Goal: Task Accomplishment & Management: Use online tool/utility

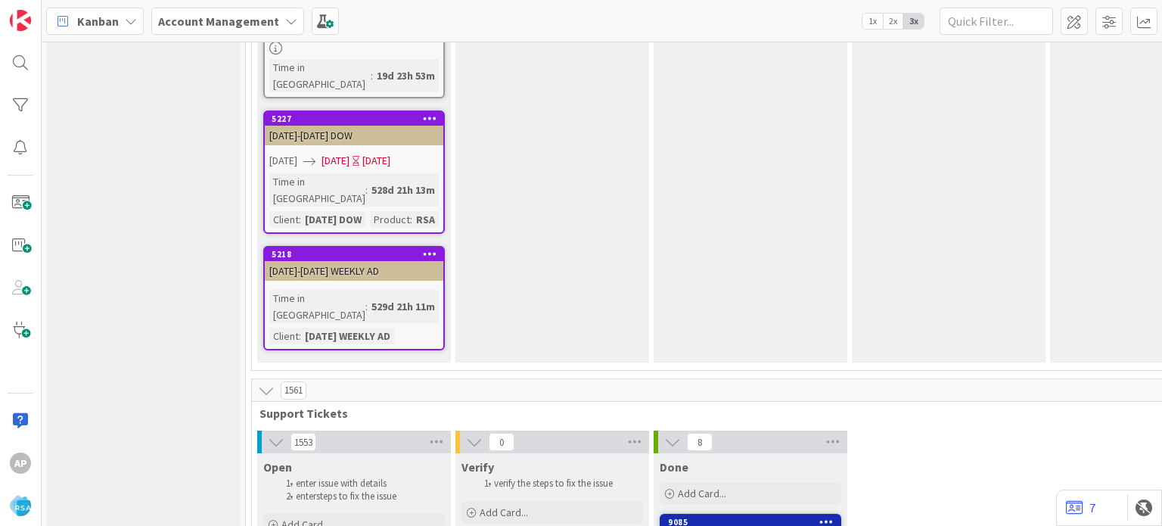
scroll to position [2874, 0]
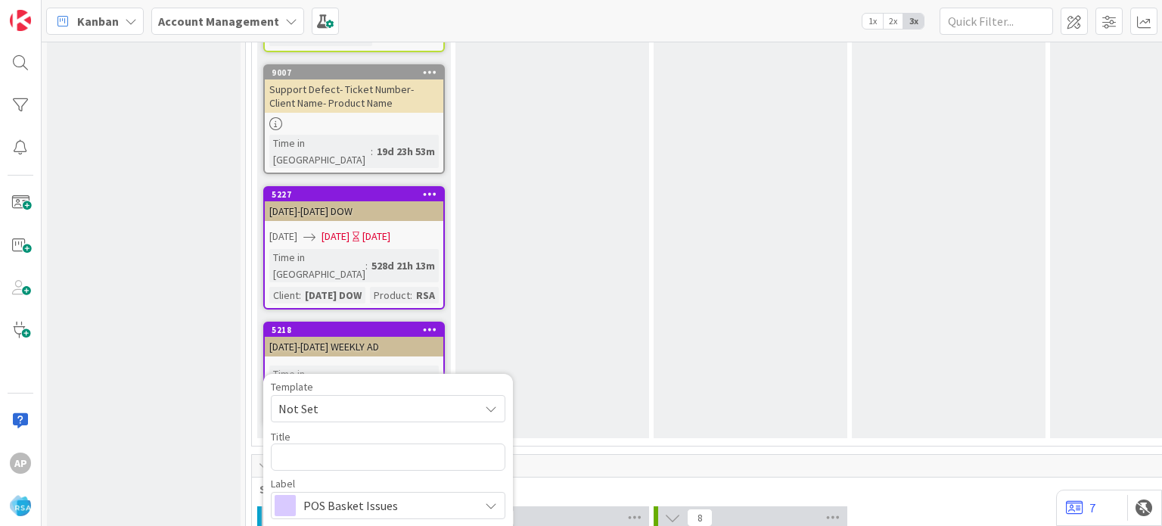
click at [358, 399] on span "Not Set" at bounding box center [372, 409] width 189 height 20
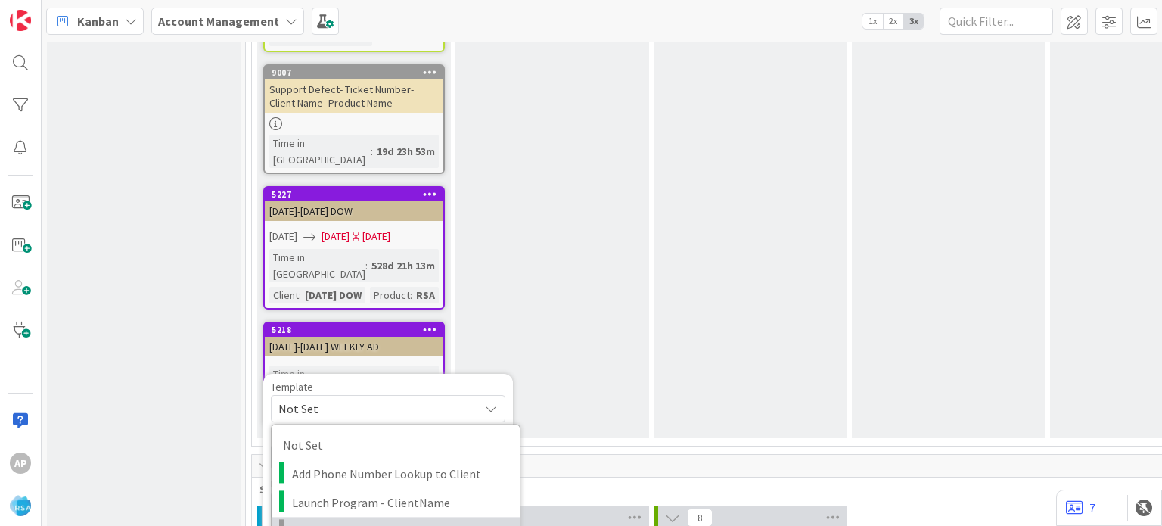
click at [387, 517] on link "Support Defect- Ticket Number- Client Name- Product Name" at bounding box center [396, 531] width 248 height 29
type textarea "x"
type textarea "Support Defect- Ticket Number- Client Name- Product Name"
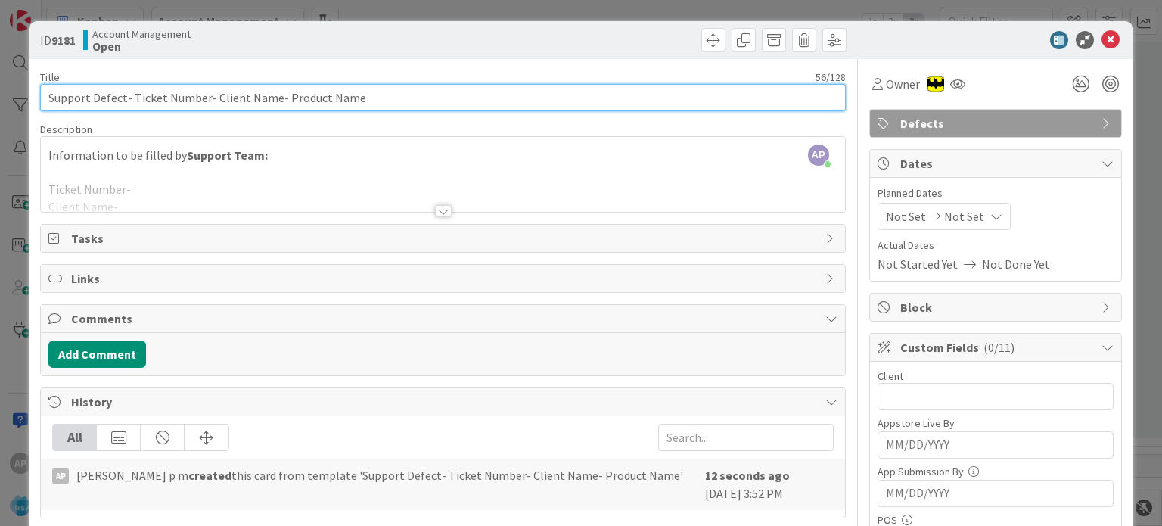
drag, startPoint x: 133, startPoint y: 96, endPoint x: 198, endPoint y: 97, distance: 65.1
click at [198, 97] on input "Support Defect- Ticket Number- Client Name- Product Name" at bounding box center [442, 97] width 805 height 27
click at [200, 96] on input "Support Defect- Ticket Number- Client Name- Product Name" at bounding box center [442, 97] width 805 height 27
drag, startPoint x: 132, startPoint y: 97, endPoint x: 206, endPoint y: 98, distance: 73.4
click at [206, 98] on input "Support Defect- Ticket Number- Client Name- Product Name" at bounding box center [442, 97] width 805 height 27
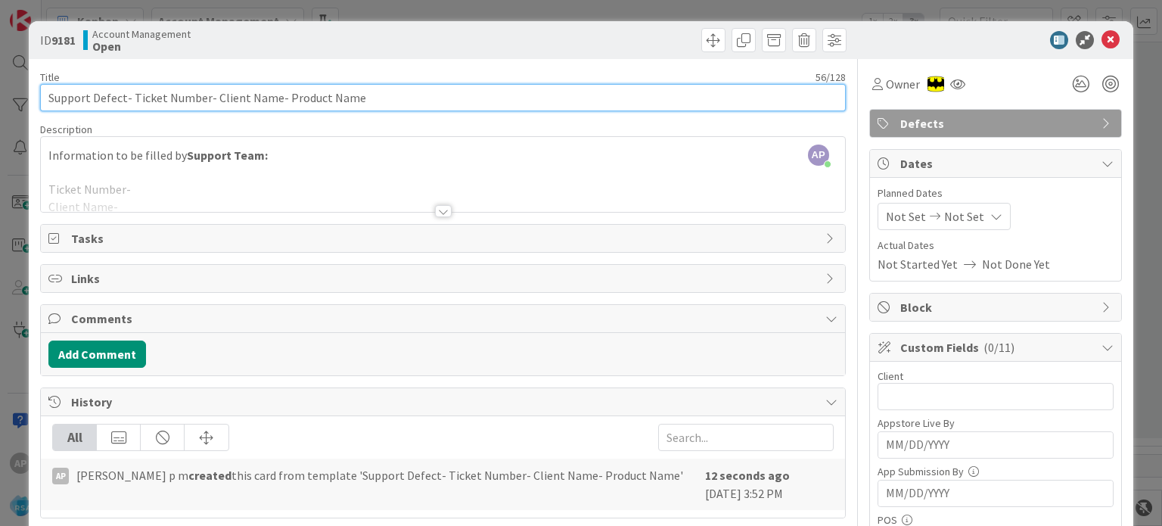
paste input "#307949"
click at [135, 93] on input "Support Defect- #307949- Client Name- Product Name" at bounding box center [442, 97] width 805 height 27
click at [138, 98] on input "Support Defect- #307949- Client Name- Product Name" at bounding box center [442, 97] width 805 height 27
type input "Support Defect- 307949- Client Name- Product Name"
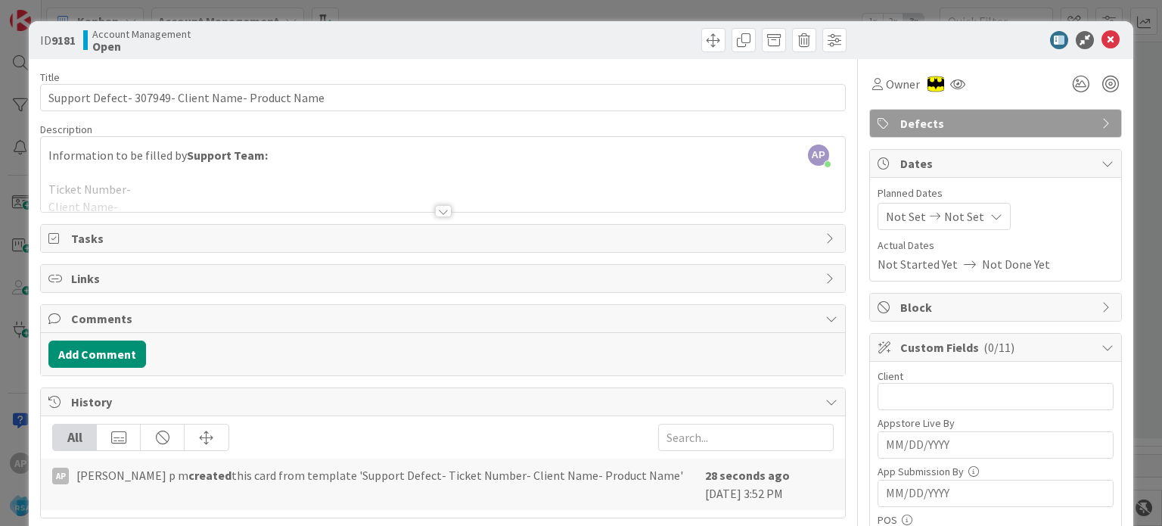
click at [436, 211] on div at bounding box center [443, 211] width 17 height 12
click at [436, 198] on p "Ticket Number-" at bounding box center [442, 189] width 788 height 17
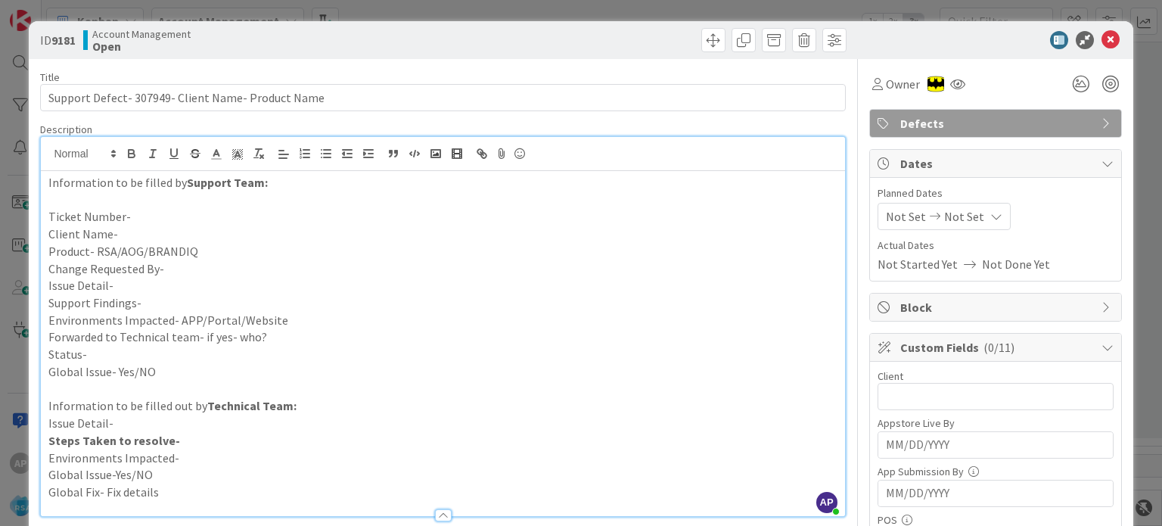
click at [185, 305] on p "Support Findings-" at bounding box center [442, 302] width 788 height 17
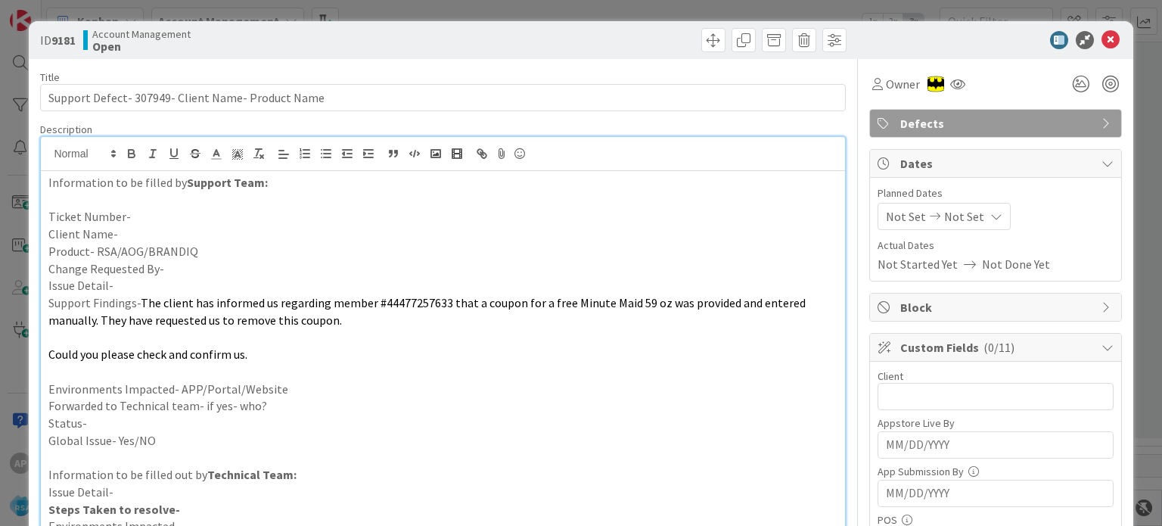
click at [157, 278] on p "Issue Detail-" at bounding box center [442, 285] width 788 height 17
paste div
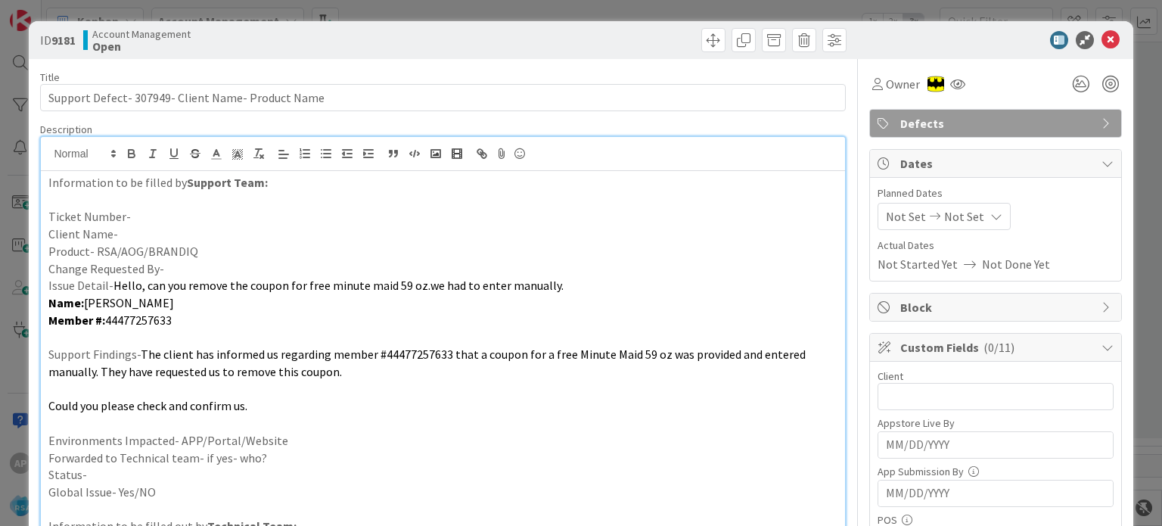
click at [173, 264] on p "Change Requested By-" at bounding box center [442, 268] width 788 height 17
click at [215, 250] on p "Product- RSA/AOG/BRANDIQ" at bounding box center [442, 251] width 788 height 17
click at [200, 237] on p "Client Name-" at bounding box center [442, 233] width 788 height 17
click at [158, 219] on p "Ticket Number-" at bounding box center [442, 216] width 788 height 17
click at [132, 214] on p "Ticket Number-#307949" at bounding box center [442, 216] width 788 height 17
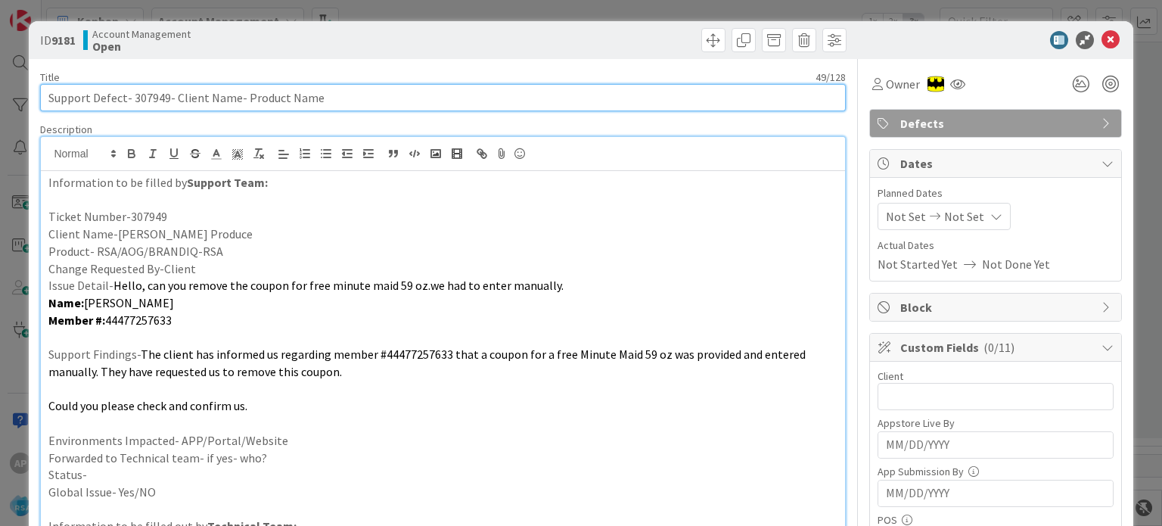
drag, startPoint x: 172, startPoint y: 97, endPoint x: 244, endPoint y: 98, distance: 72.6
click at [244, 98] on input "Support Defect- 307949- Client Name- Product Name" at bounding box center [442, 97] width 805 height 27
drag, startPoint x: 242, startPoint y: 98, endPoint x: 233, endPoint y: 97, distance: 9.1
click at [233, 97] on input "Support Defect- 307949- Client Name- Product Name" at bounding box center [442, 97] width 805 height 27
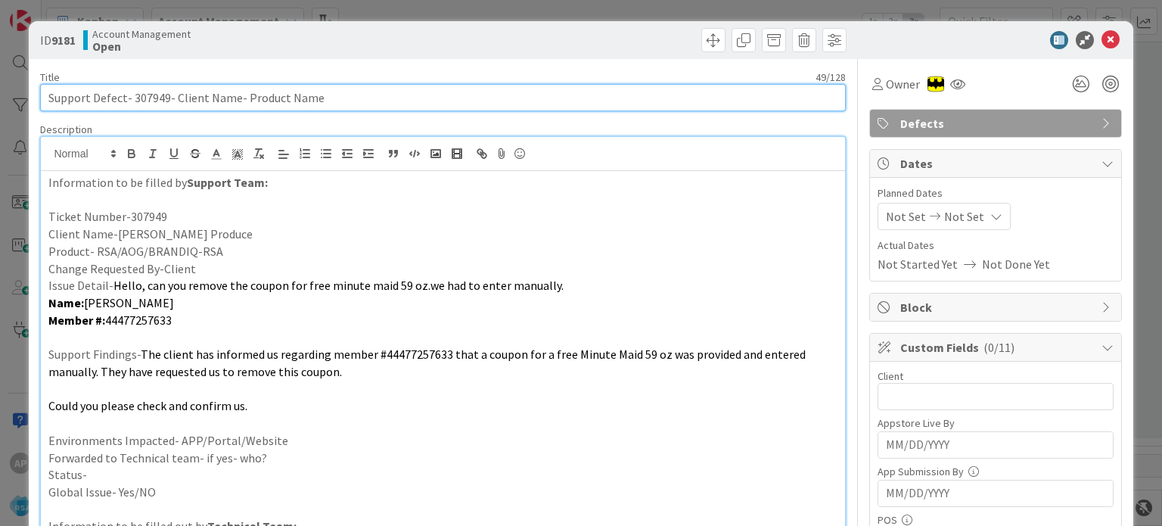
click at [233, 96] on input "Support Defect- 307949- Client Name- Product Name" at bounding box center [442, 97] width 805 height 27
drag, startPoint x: 234, startPoint y: 94, endPoint x: 207, endPoint y: 96, distance: 27.3
click at [233, 94] on input "Support Defect- 307949- Client Name- Product Name" at bounding box center [442, 97] width 805 height 27
click at [215, 96] on input "Support Defect- 307949- Client Name- Product Name" at bounding box center [442, 97] width 805 height 27
click at [187, 91] on input "Support Defect- 307949- Client Name- Product Name" at bounding box center [442, 97] width 805 height 27
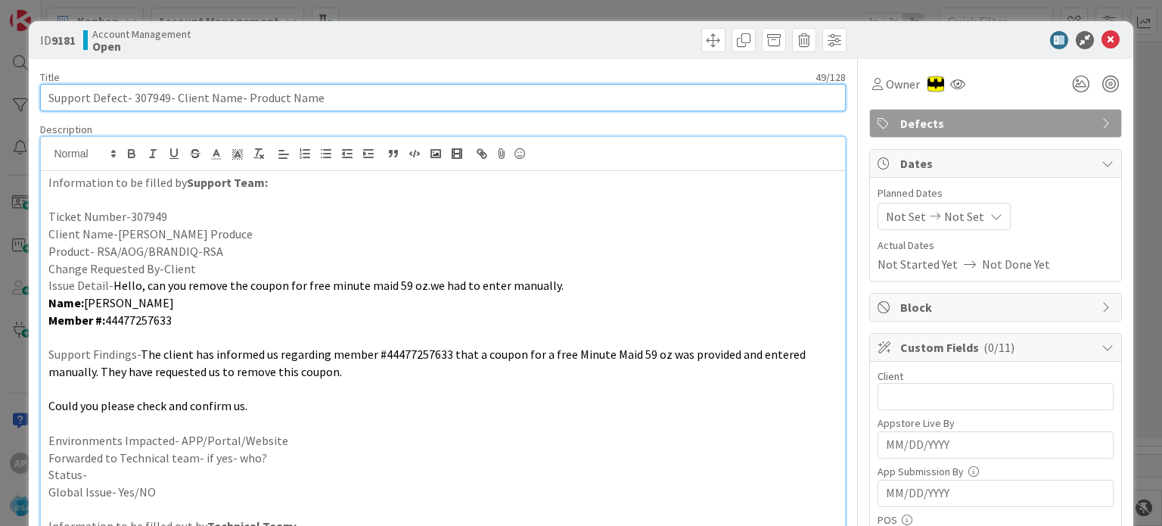
click at [179, 90] on input "Support Defect- 307949- Client Name- Product Name" at bounding box center [442, 97] width 805 height 27
drag, startPoint x: 172, startPoint y: 95, endPoint x: 233, endPoint y: 98, distance: 61.4
click at [233, 98] on input "Support Defect- 307949- Client Name- Product Name" at bounding box center [442, 97] width 805 height 27
type input "Support Defect- 307949- Valli Produce- Product Name"
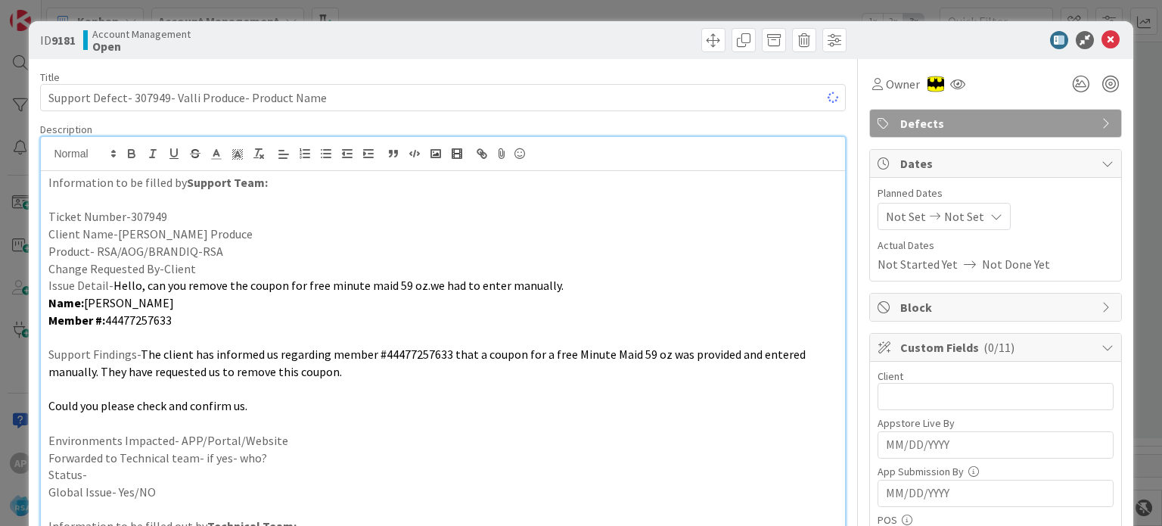
click at [278, 269] on p "Change Requested By-Client" at bounding box center [442, 268] width 788 height 17
click at [187, 337] on p at bounding box center [442, 336] width 788 height 17
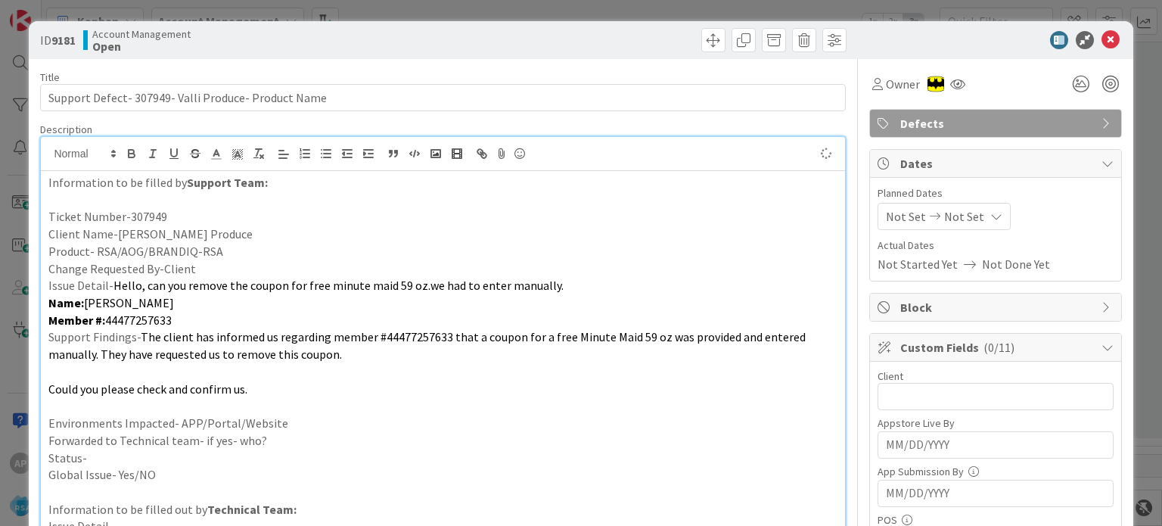
click at [266, 381] on p "Could you please check and confirm us." at bounding box center [442, 388] width 788 height 17
click at [271, 374] on p at bounding box center [442, 371] width 788 height 17
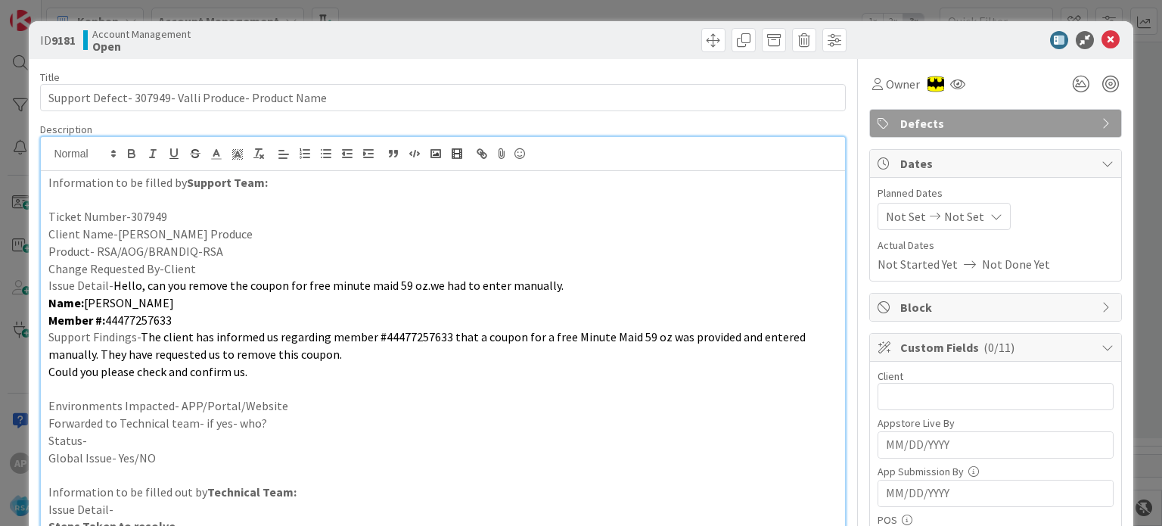
click at [262, 390] on p at bounding box center [442, 388] width 788 height 17
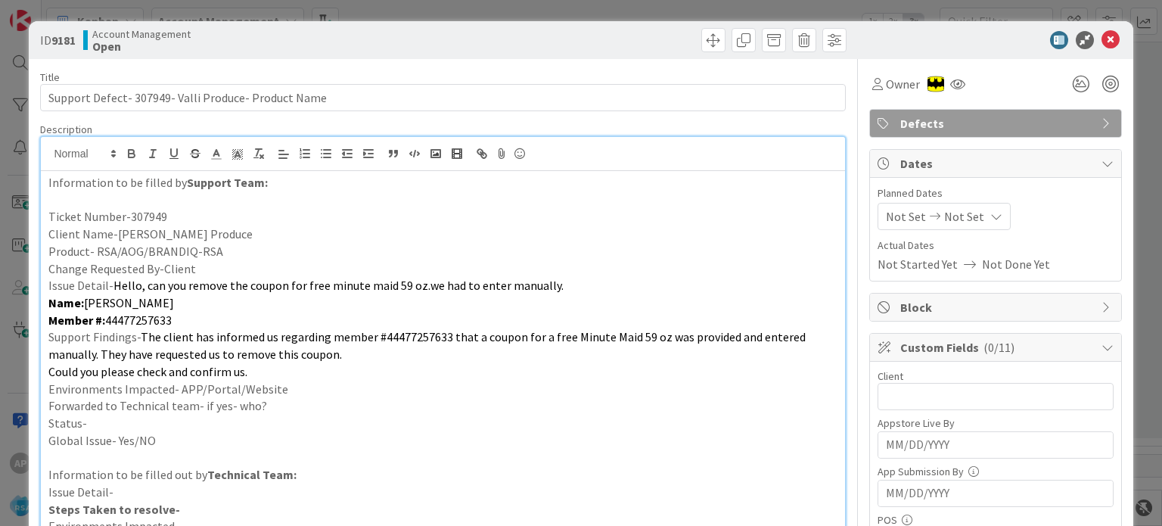
click at [297, 390] on p "Environments Impacted- APP/Portal/Website" at bounding box center [442, 388] width 788 height 17
click at [293, 405] on p "Forwarded to Technical team- if yes- who?" at bounding box center [442, 405] width 788 height 17
click at [274, 420] on p "Status-" at bounding box center [442, 423] width 788 height 17
click at [179, 461] on p at bounding box center [442, 457] width 788 height 17
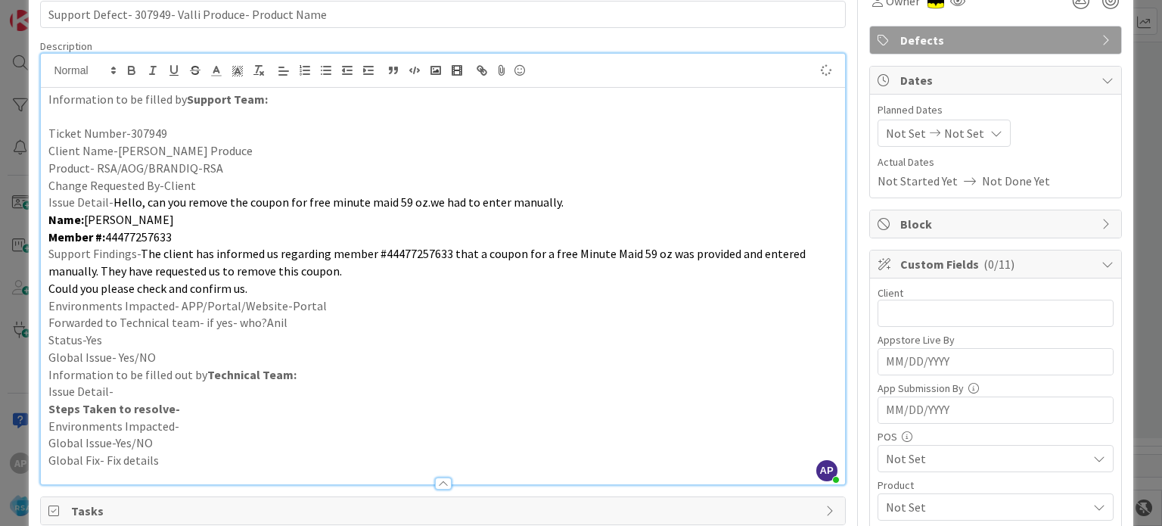
scroll to position [84, 0]
click at [893, 311] on input "text" at bounding box center [995, 312] width 236 height 27
type input "Valli Produce"
click at [918, 138] on div "Not Set Not Set" at bounding box center [943, 132] width 133 height 27
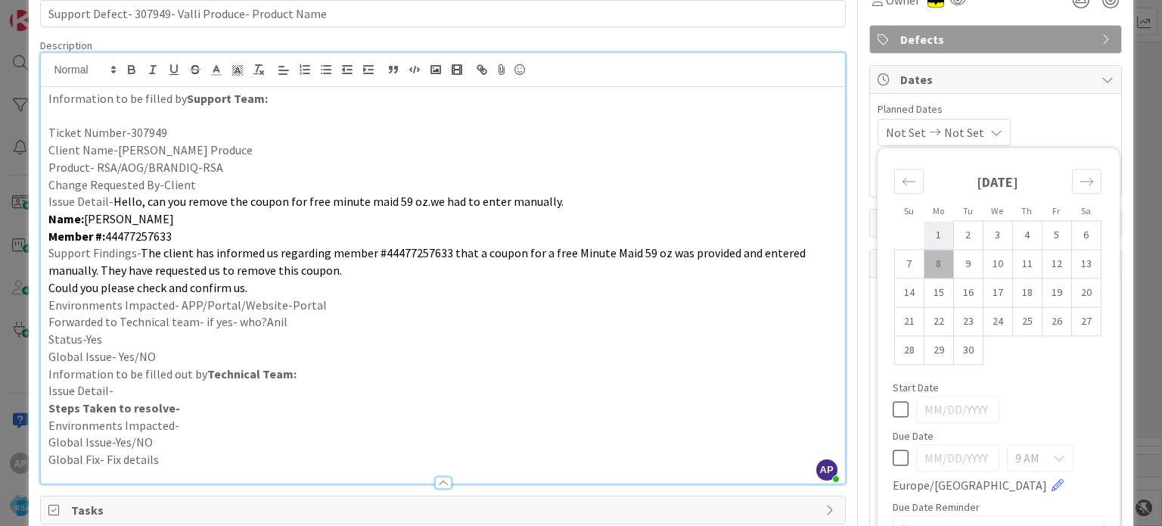
click at [924, 223] on td "1" at bounding box center [939, 235] width 30 height 29
type input "[DATE]"
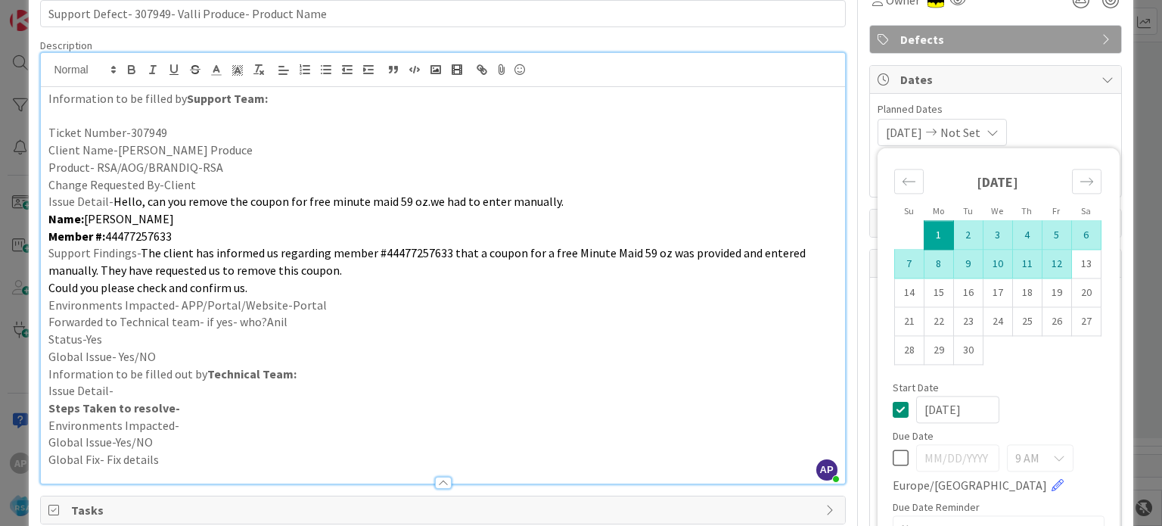
click at [1042, 264] on td "12" at bounding box center [1057, 264] width 30 height 29
type input "[DATE]"
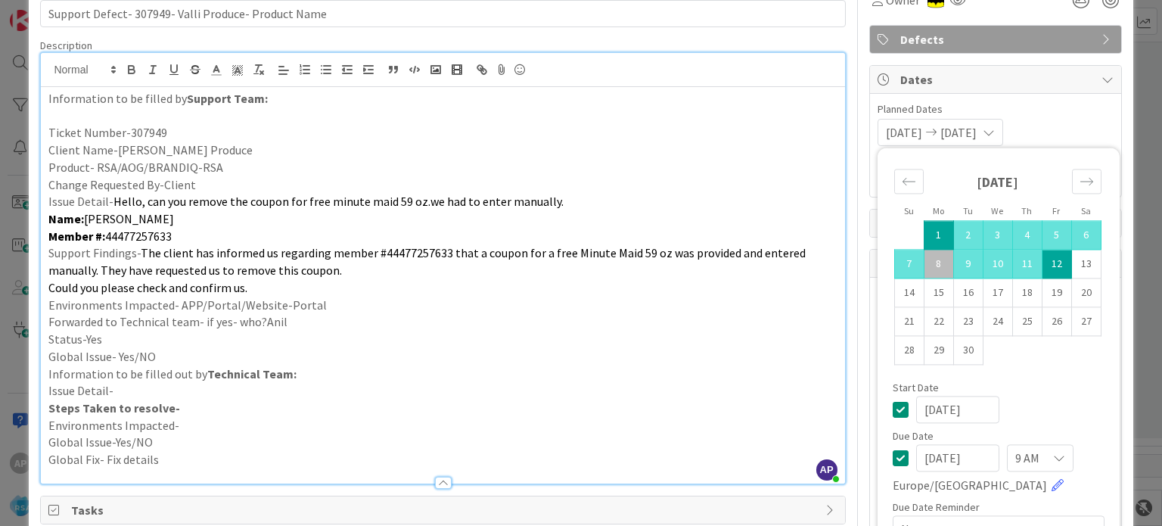
click at [702, 303] on p "Environments Impacted- APP/Portal/Website-Portal" at bounding box center [442, 305] width 788 height 17
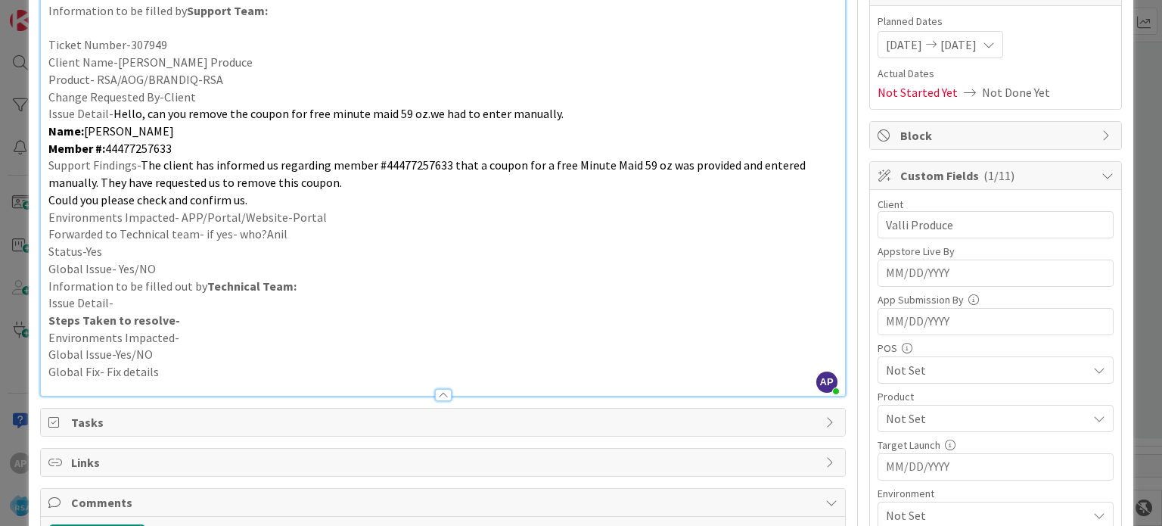
scroll to position [236, 0]
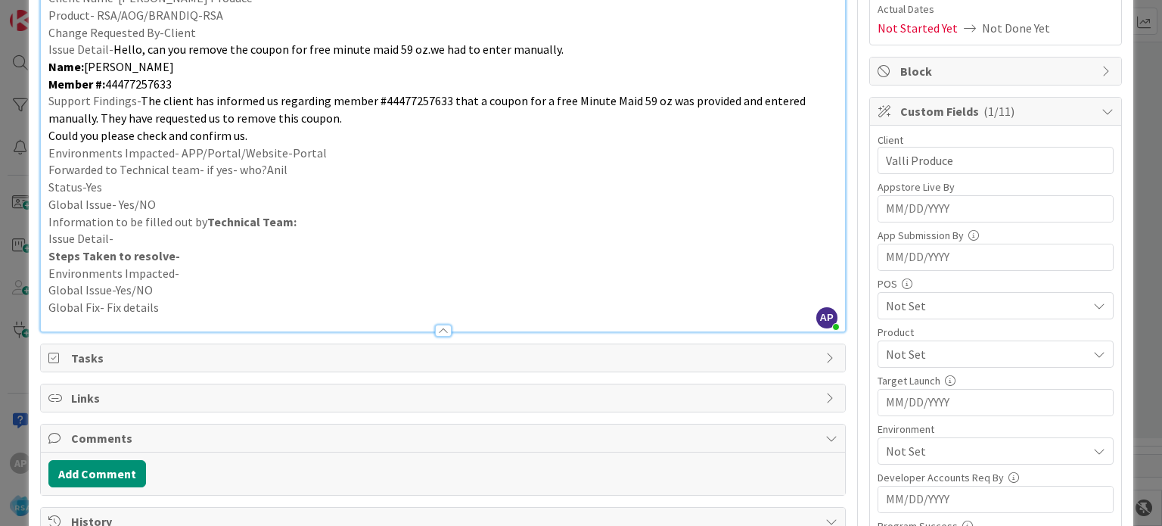
click at [887, 350] on span "Not Set" at bounding box center [986, 354] width 201 height 18
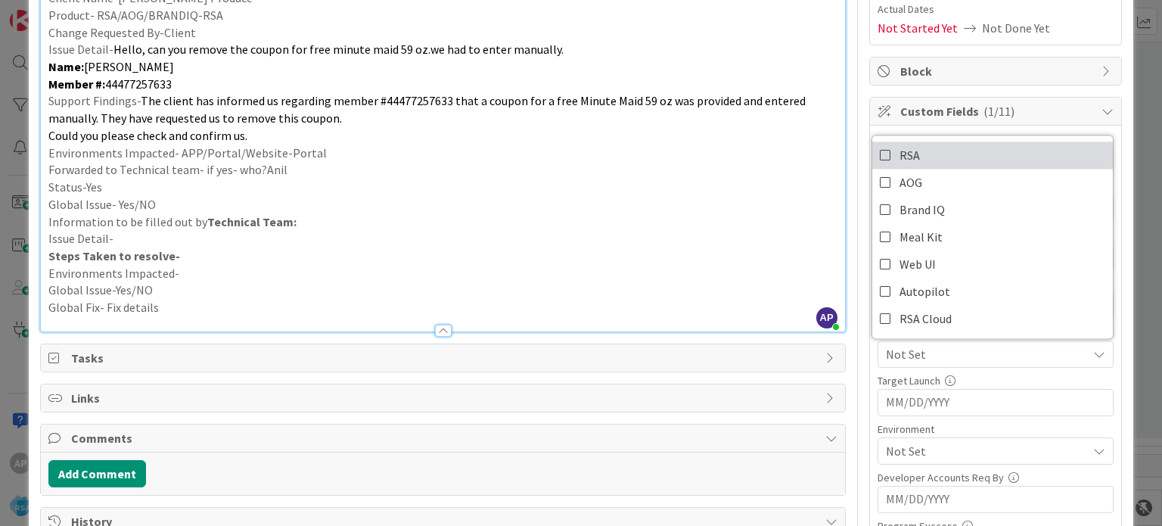
click at [872, 155] on link "RSA" at bounding box center [992, 154] width 241 height 27
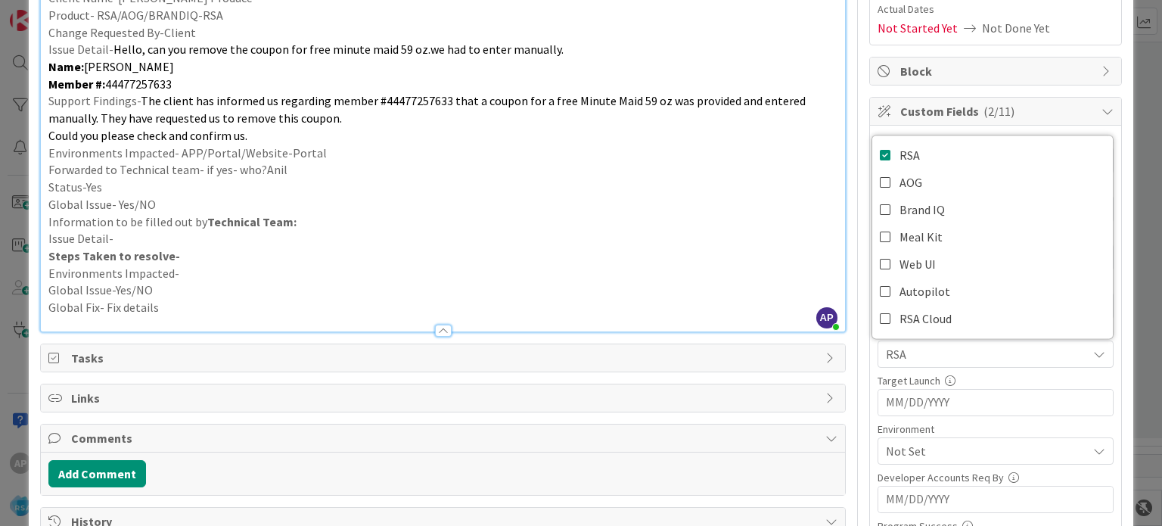
click at [744, 208] on p "Global Issue- Yes/NO" at bounding box center [442, 204] width 788 height 17
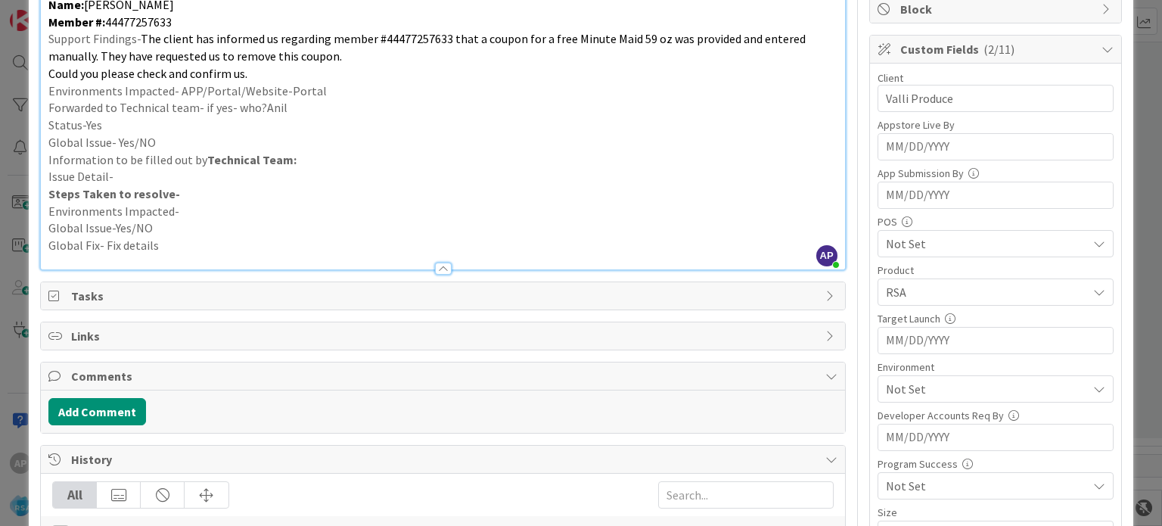
scroll to position [299, 0]
click at [895, 388] on span "Not Set" at bounding box center [986, 388] width 201 height 18
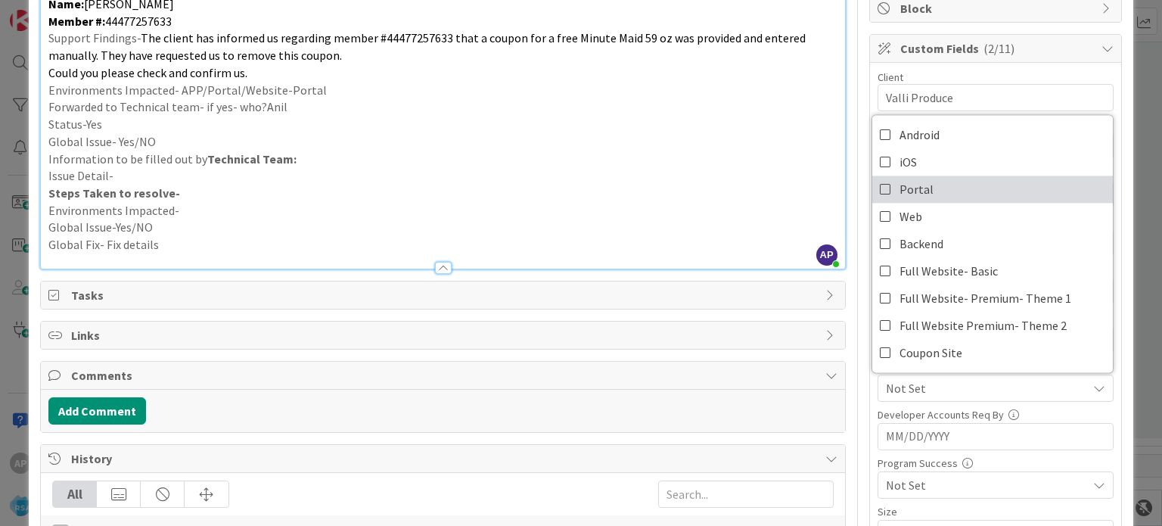
click at [880, 187] on icon at bounding box center [886, 189] width 12 height 23
click at [750, 175] on p "Issue Detail-" at bounding box center [442, 175] width 788 height 17
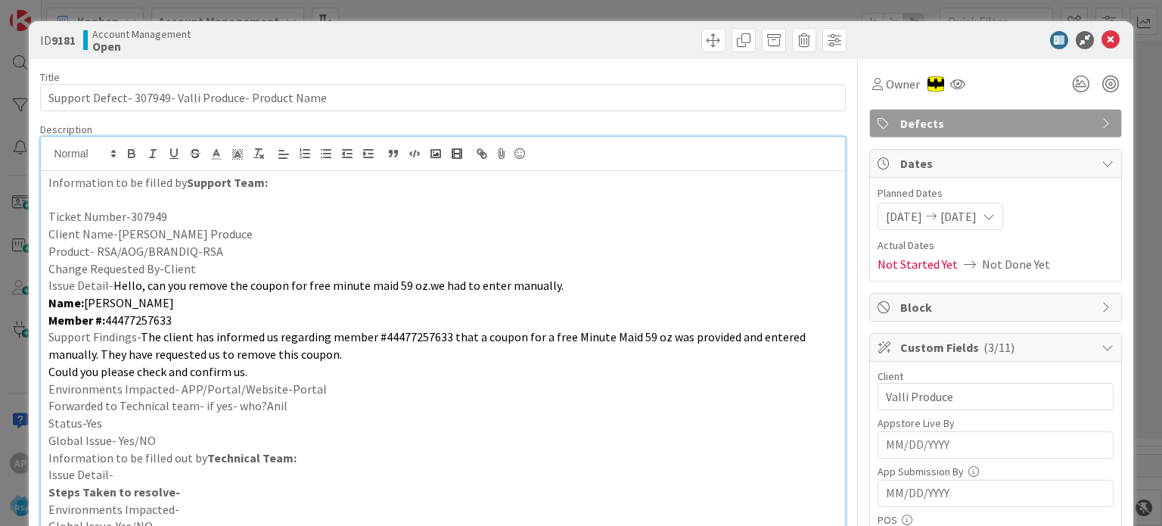
scroll to position [0, 0]
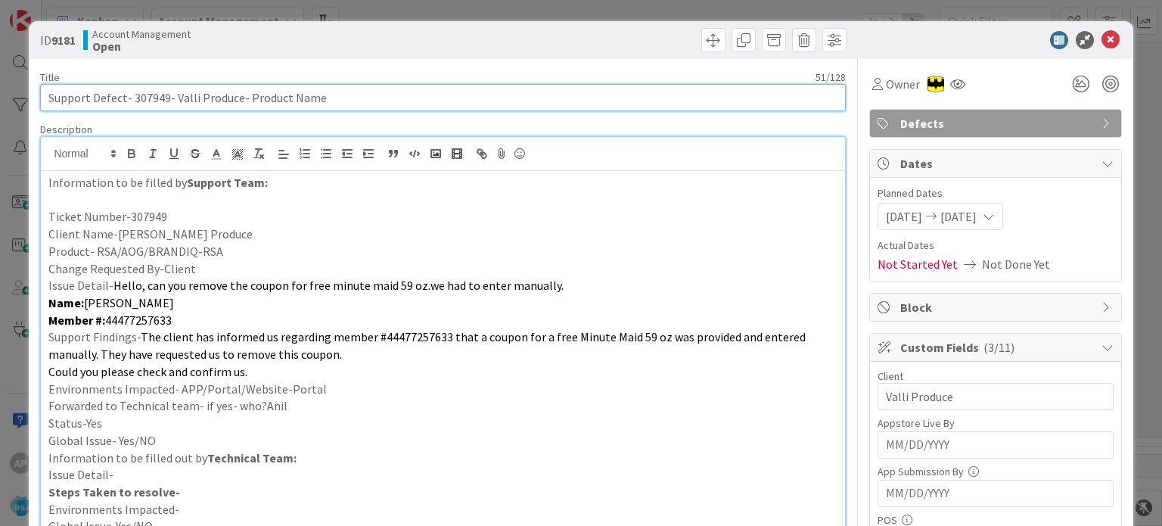
drag, startPoint x: 332, startPoint y: 92, endPoint x: 246, endPoint y: 98, distance: 86.4
click at [246, 98] on input "Support Defect- 307949- Valli Produce- Product Name" at bounding box center [442, 97] width 805 height 27
type input "Support Defect- 307949- Valli Produce- RSA"
